Goal: Navigation & Orientation: Find specific page/section

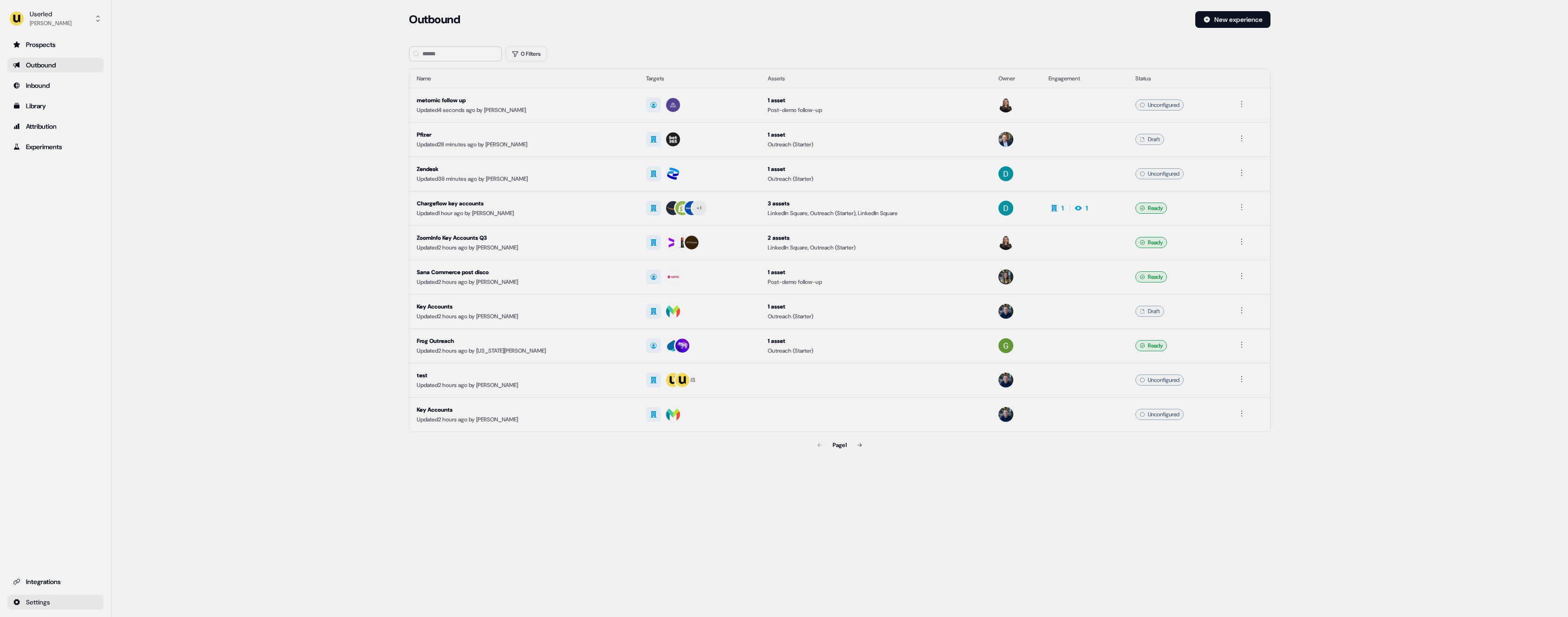
drag, startPoint x: 87, startPoint y: 612, endPoint x: 85, endPoint y: 605, distance: 7.3
click at [87, 611] on div "Userled [PERSON_NAME] Prospects Outbound Inbound Library Attribution Experiment…" at bounding box center [55, 308] width 111 height 617
click at [85, 605] on html "For the best experience switch devices to a bigger screen. Go to [DOMAIN_NAME] …" at bounding box center [784, 308] width 1568 height 617
drag, startPoint x: 147, startPoint y: 521, endPoint x: 92, endPoint y: 579, distance: 79.9
click at [145, 522] on html "For the best experience switch devices to a bigger screen. Go to [DOMAIN_NAME] …" at bounding box center [784, 308] width 1568 height 617
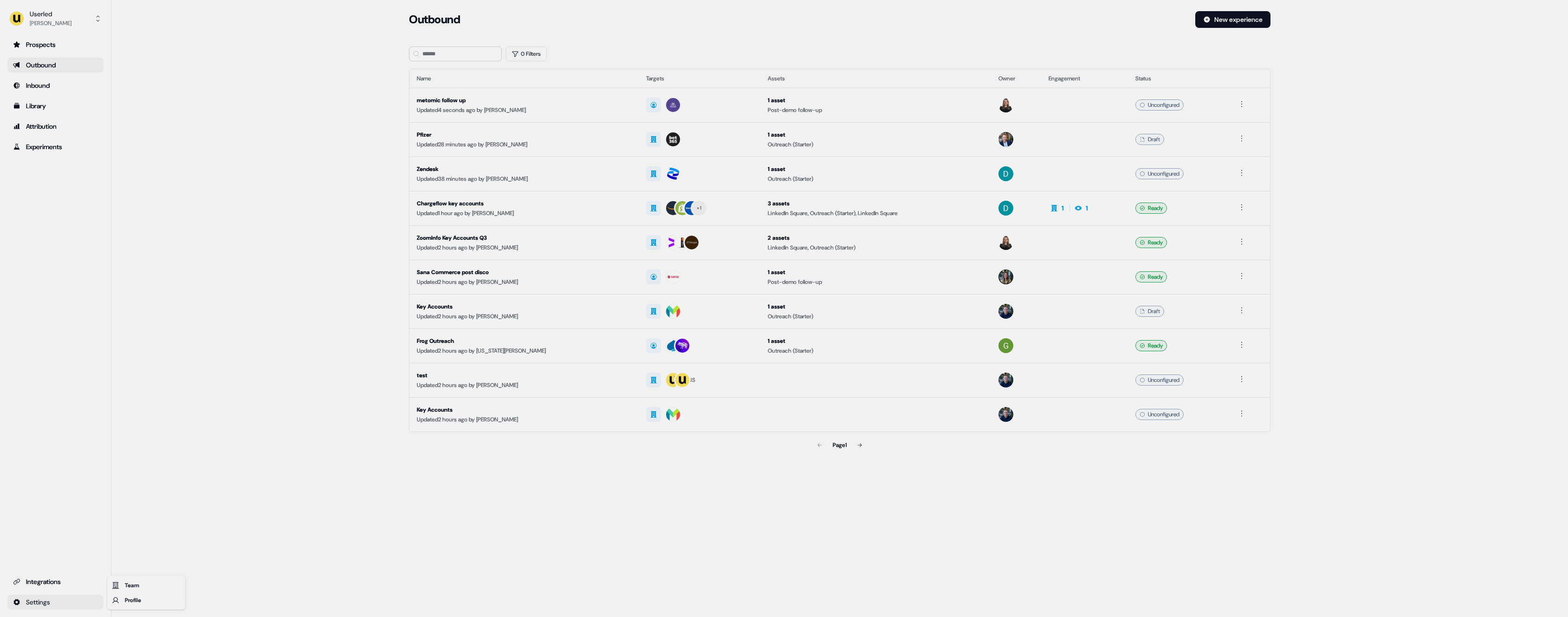
click at [73, 600] on html "For the best experience switch devices to a bigger screen. Go to [DOMAIN_NAME] …" at bounding box center [784, 308] width 1568 height 617
click at [132, 598] on div "Profile" at bounding box center [146, 600] width 74 height 15
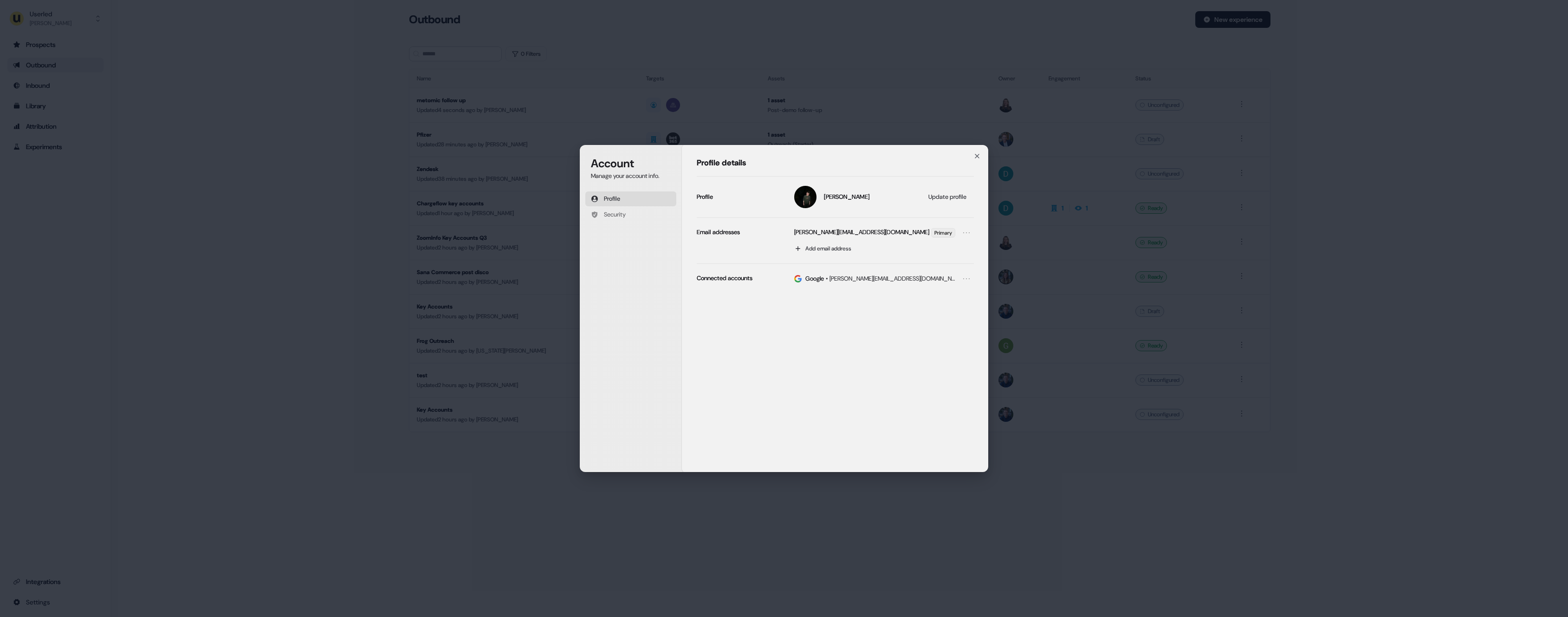
drag, startPoint x: 123, startPoint y: 596, endPoint x: 91, endPoint y: 604, distance: 33.0
click at [119, 596] on div "Account Manage your account info. Profile Security Account Profile details [PER…" at bounding box center [784, 308] width 1568 height 617
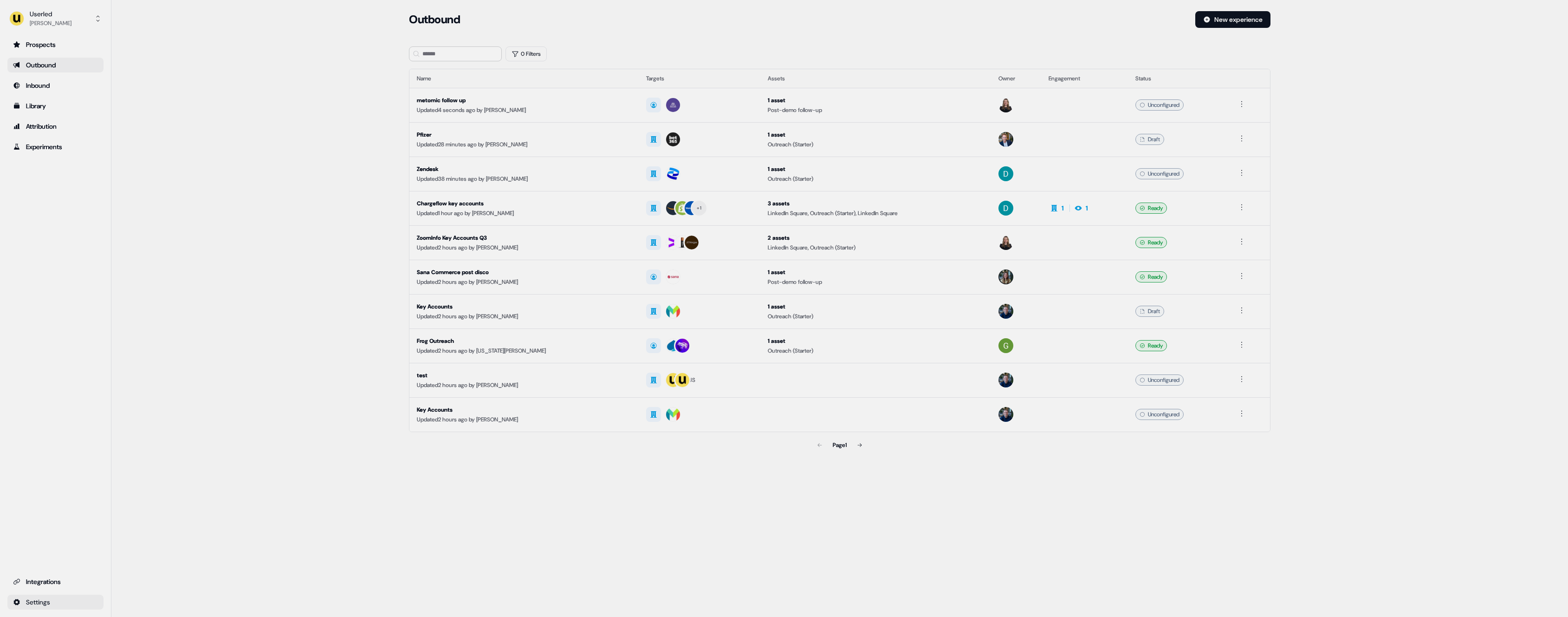
click at [75, 603] on html "For the best experience switch devices to a bigger screen. Go to [DOMAIN_NAME] …" at bounding box center [784, 308] width 1568 height 617
click at [136, 587] on div "Team" at bounding box center [146, 585] width 74 height 15
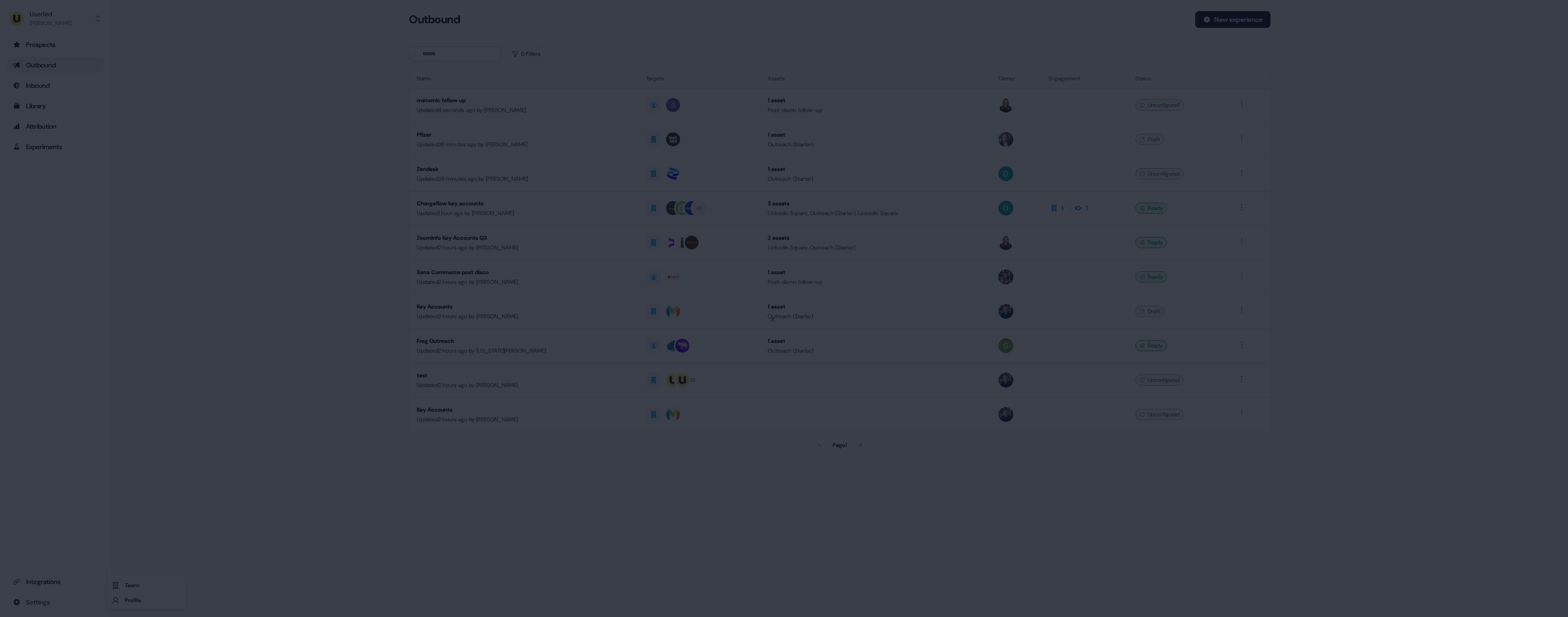
click at [80, 599] on div "Close" at bounding box center [784, 308] width 1568 height 617
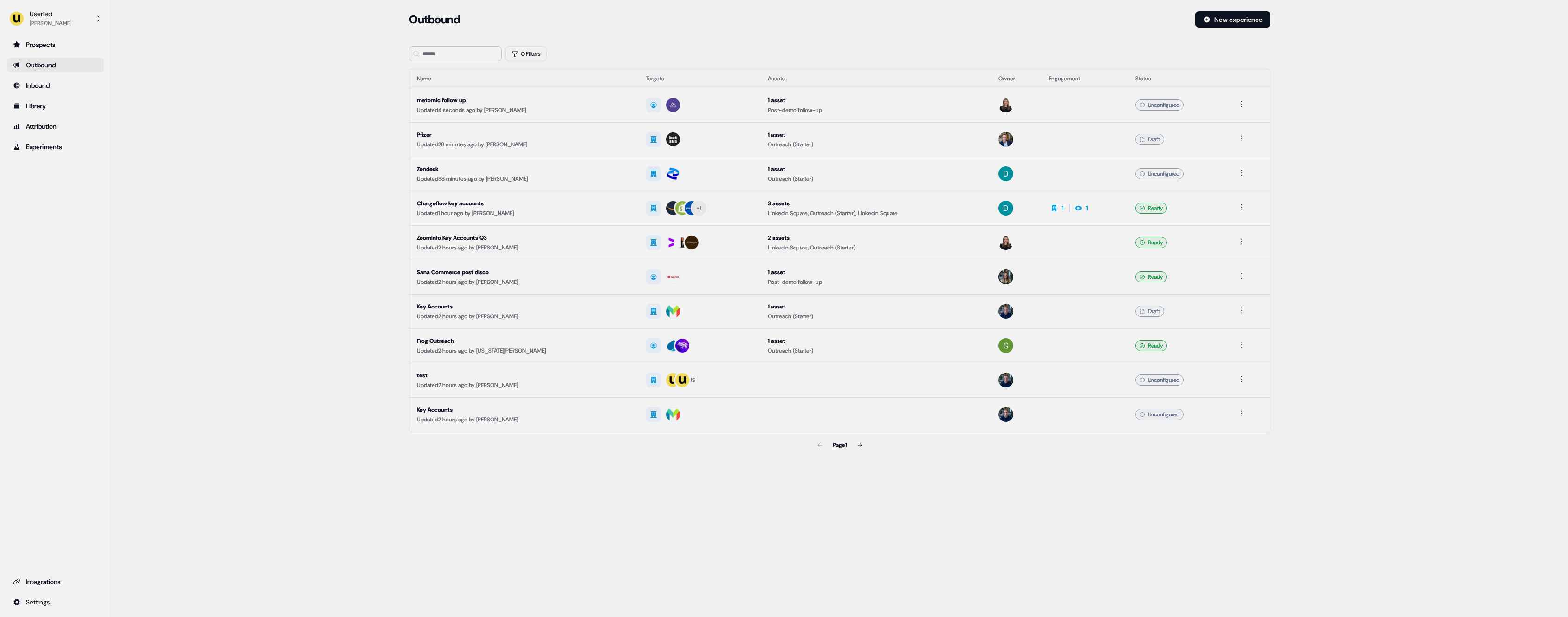
click at [186, 583] on div "Loading... Outbound New experience 0 Filters Name Targets Assets Owner Engageme…" at bounding box center [839, 308] width 1457 height 617
